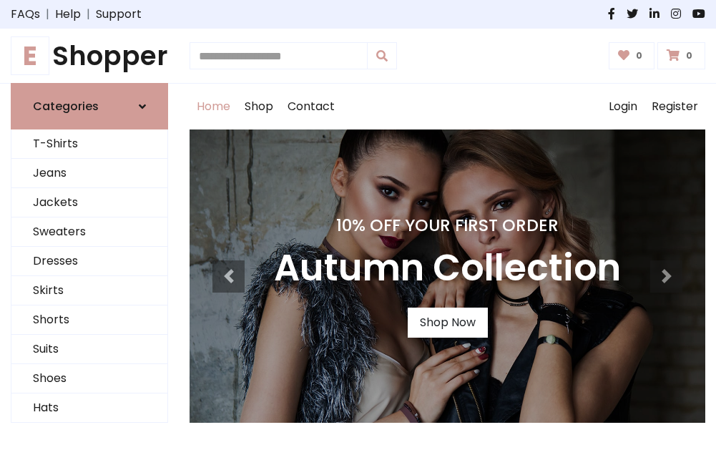
click at [358, 230] on h4 "10% Off Your First Order" at bounding box center [447, 225] width 347 height 20
click at [447, 323] on link "Shop Now" at bounding box center [448, 323] width 80 height 30
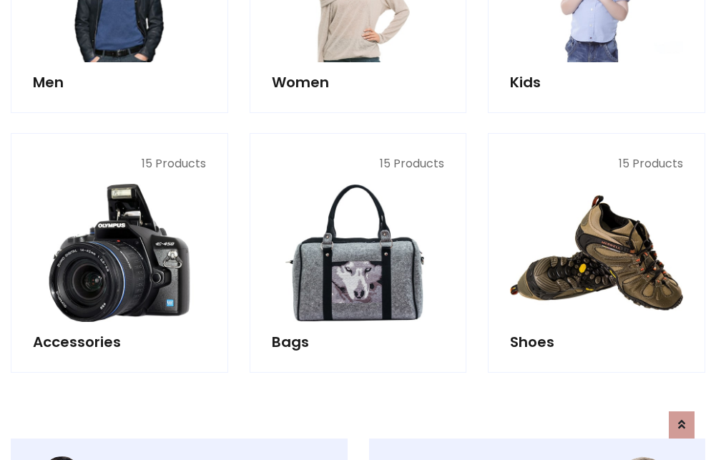
scroll to position [1427, 0]
